Goal: Check status: Check status

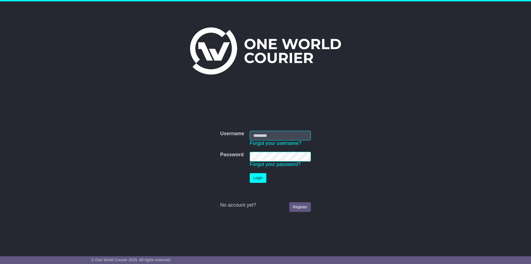
type input "**********"
click at [258, 176] on button "Login" at bounding box center [258, 178] width 17 height 10
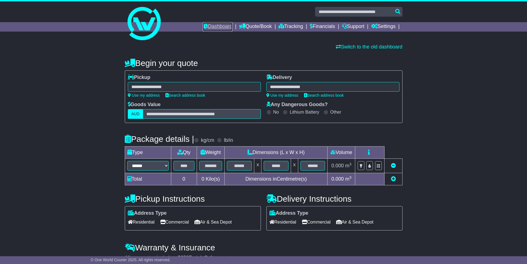
click at [213, 28] on link "Dashboard" at bounding box center [218, 26] width 30 height 9
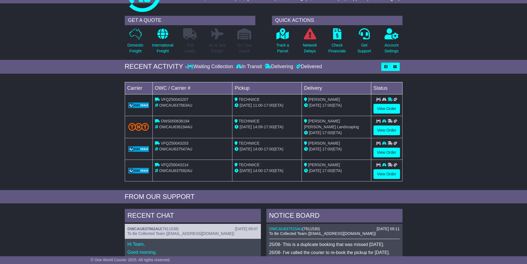
scroll to position [111, 0]
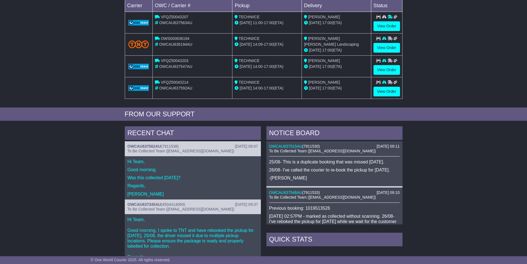
click at [108, 152] on div "RECENT CHAT 26 Aug 2025 09:07 OWCAU637562AU ( 7911538 ) To Be Collected Team (p…" at bounding box center [263, 242] width 527 height 239
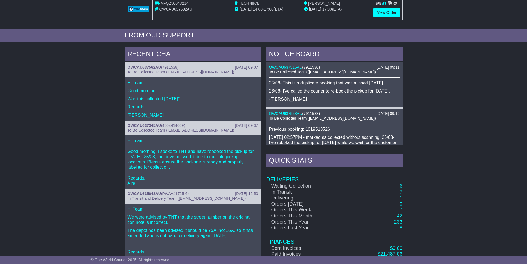
scroll to position [194, 0]
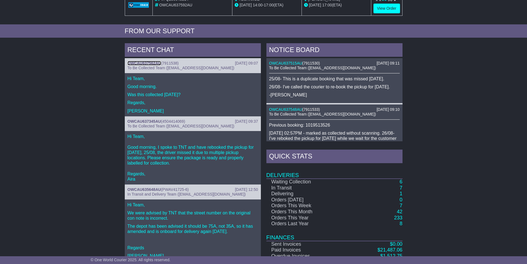
click at [151, 62] on link "OWCAU637562AU" at bounding box center [144, 63] width 33 height 4
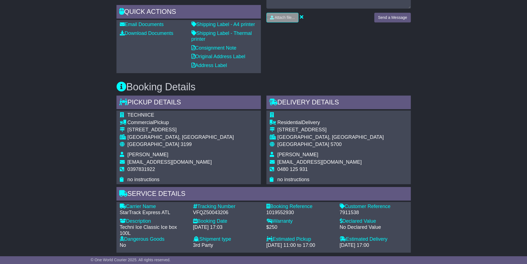
scroll to position [304, 0]
